Goal: Feedback & Contribution: Leave review/rating

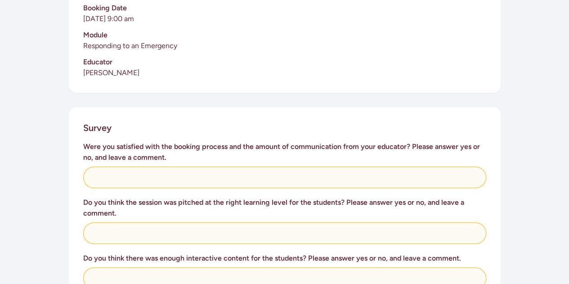
scroll to position [277, 0]
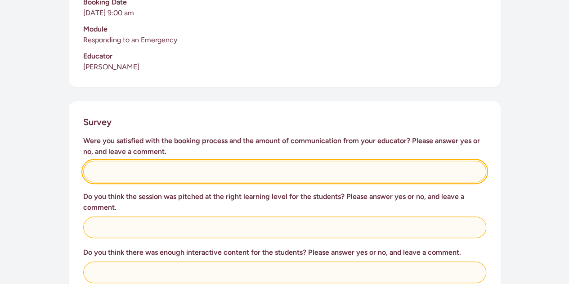
click at [108, 163] on input "text" at bounding box center [284, 172] width 403 height 22
type input "Yes"
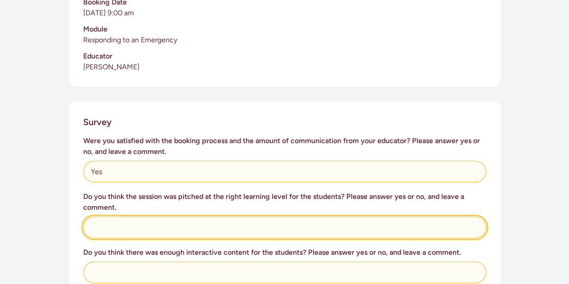
click at [112, 217] on input "text" at bounding box center [284, 227] width 403 height 22
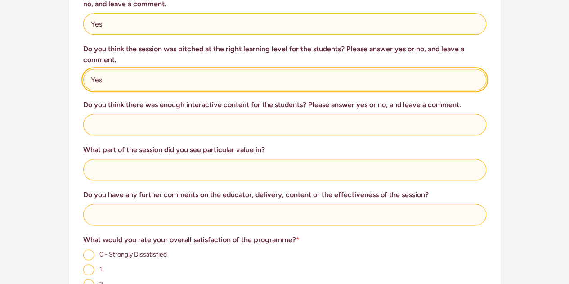
scroll to position [428, 0]
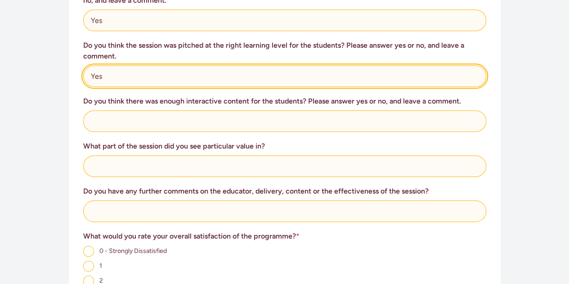
type input "Yes"
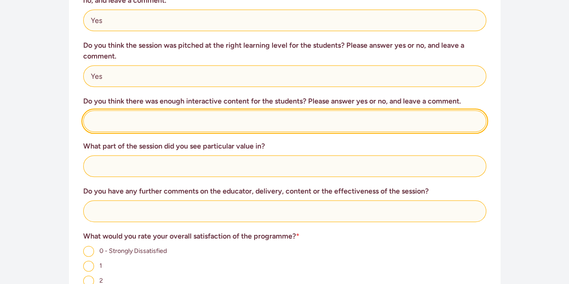
click at [100, 111] on input "text" at bounding box center [284, 121] width 403 height 22
type input "Yes"
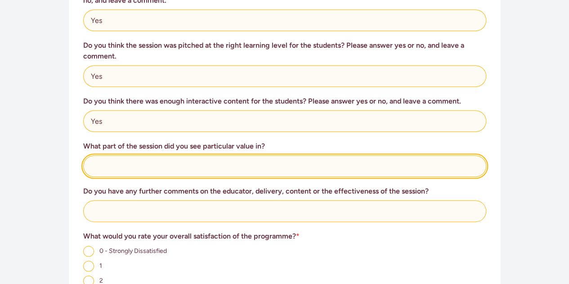
click at [101, 155] on input "text" at bounding box center [284, 166] width 403 height 22
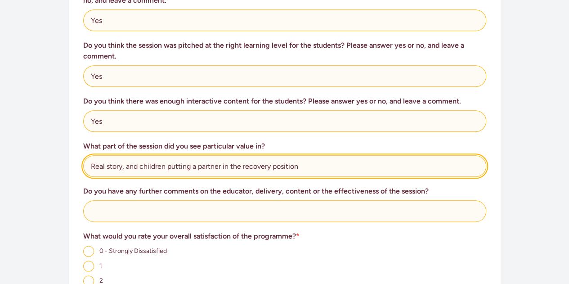
type input "Real story, and children putting a partner in the recovery position"
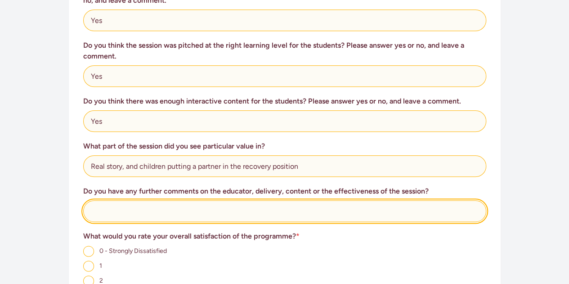
click at [145, 204] on input "text" at bounding box center [284, 211] width 403 height 22
click at [115, 201] on input "You wer amazing, thank you" at bounding box center [284, 211] width 403 height 22
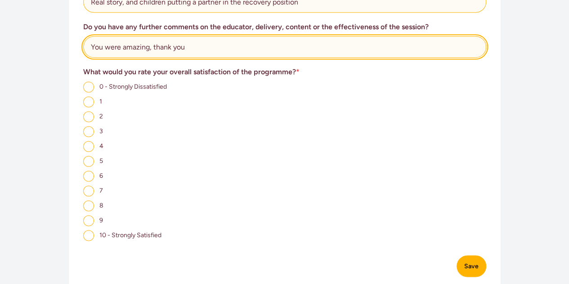
scroll to position [597, 0]
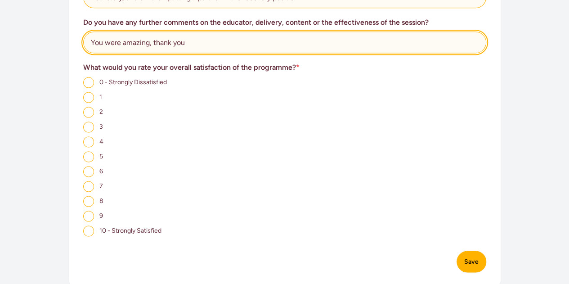
type input "You were amazing, thank you"
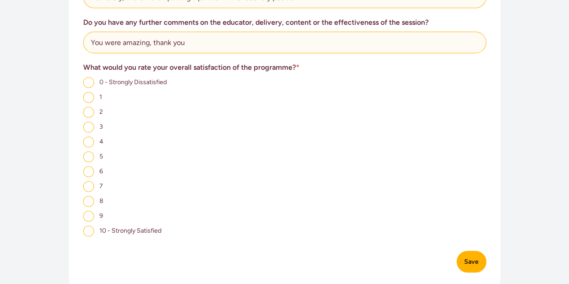
click at [93, 225] on input "10 - Strongly Satisfied" at bounding box center [88, 230] width 11 height 11
radio input "true"
click at [473, 251] on button "Save" at bounding box center [472, 262] width 30 height 22
